Goal: Transaction & Acquisition: Purchase product/service

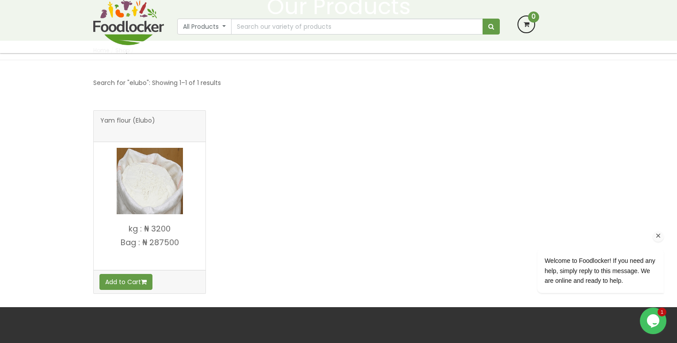
click at [601, 268] on span "Welcome to Foodlocker! If you need any help, simply reply to this message. We a…" at bounding box center [600, 270] width 111 height 27
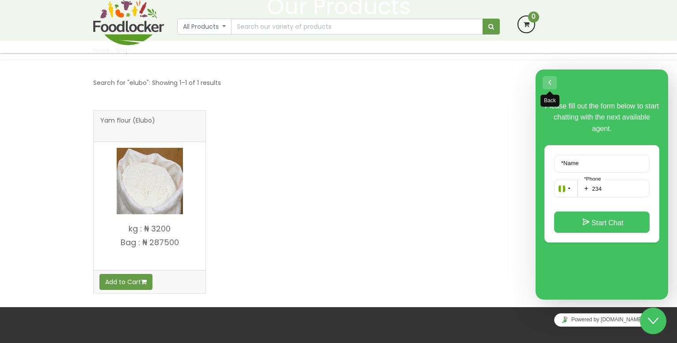
click at [549, 81] on button "Back" at bounding box center [550, 82] width 14 height 13
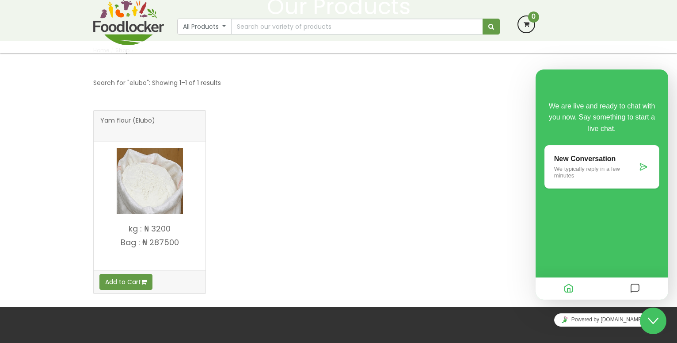
click at [424, 161] on div "Yam flour (Elubo)" at bounding box center [339, 208] width 504 height 197
click at [454, 208] on div "Yam flour (Elubo)" at bounding box center [339, 208] width 504 height 197
click at [654, 325] on icon "Close Chat This icon closes the chat window." at bounding box center [653, 320] width 11 height 11
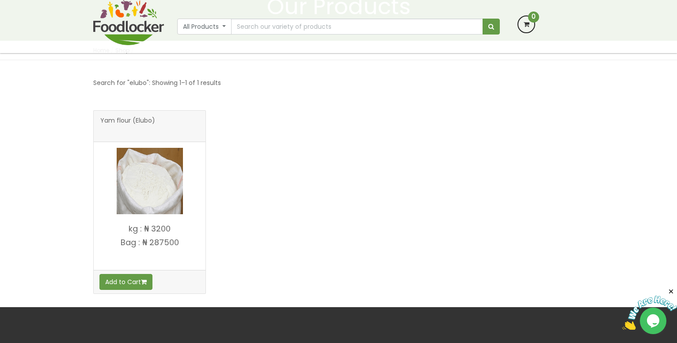
click at [643, 313] on img at bounding box center [650, 312] width 55 height 35
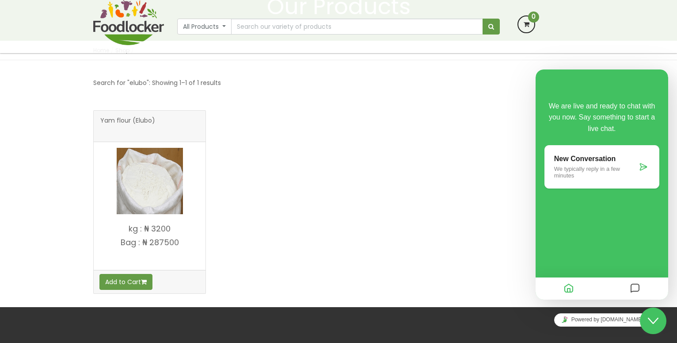
click at [571, 291] on icon "Home" at bounding box center [569, 288] width 11 height 17
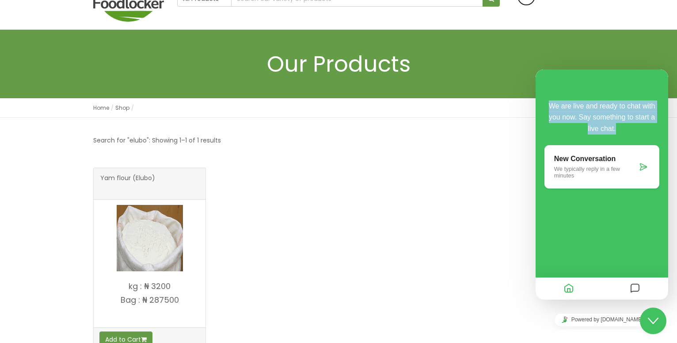
drag, startPoint x: 550, startPoint y: 103, endPoint x: 641, endPoint y: 131, distance: 95.3
click at [641, 131] on p "We are live and ready to chat with you now. Say something to start a live chat." at bounding box center [602, 117] width 115 height 34
copy span "We are live and ready to chat with you now. Say something to start a live chat."
